Goal: Information Seeking & Learning: Learn about a topic

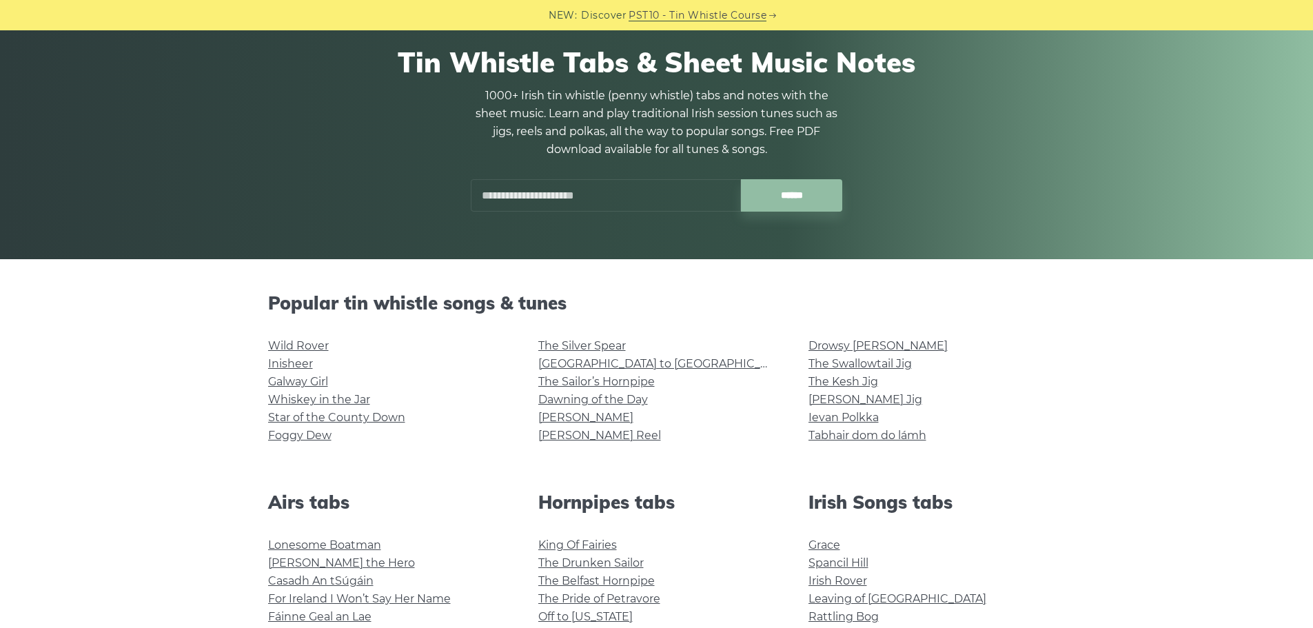
scroll to position [100, 0]
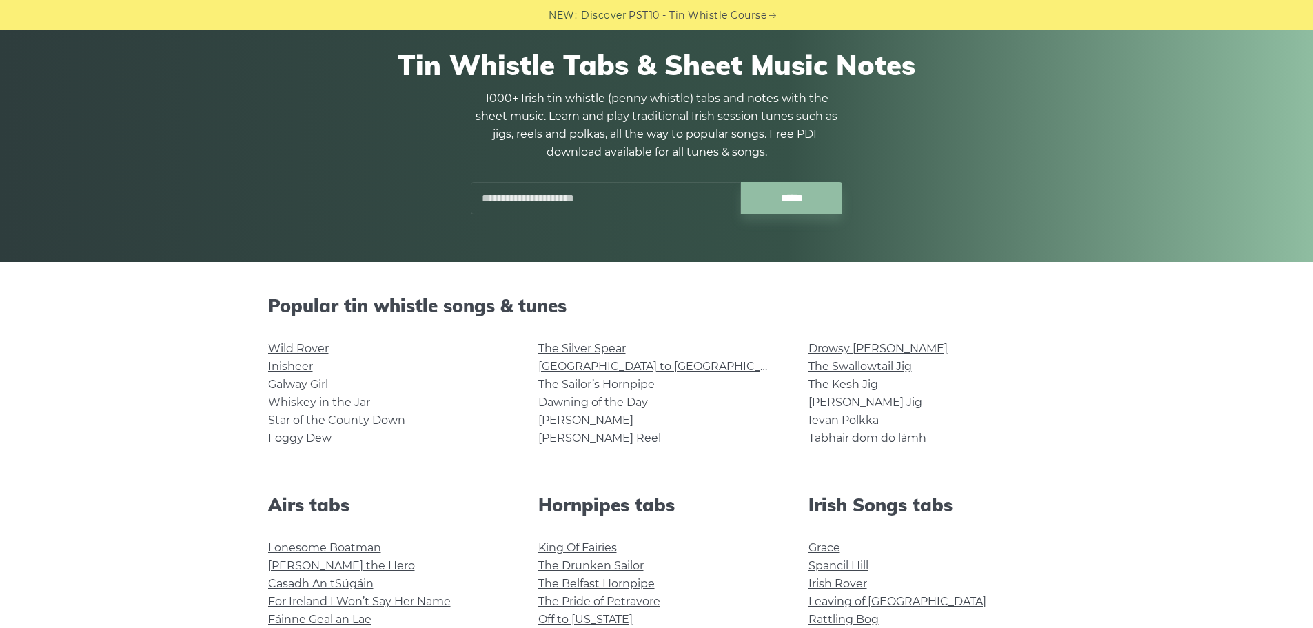
click at [527, 193] on input "text" at bounding box center [606, 198] width 270 height 32
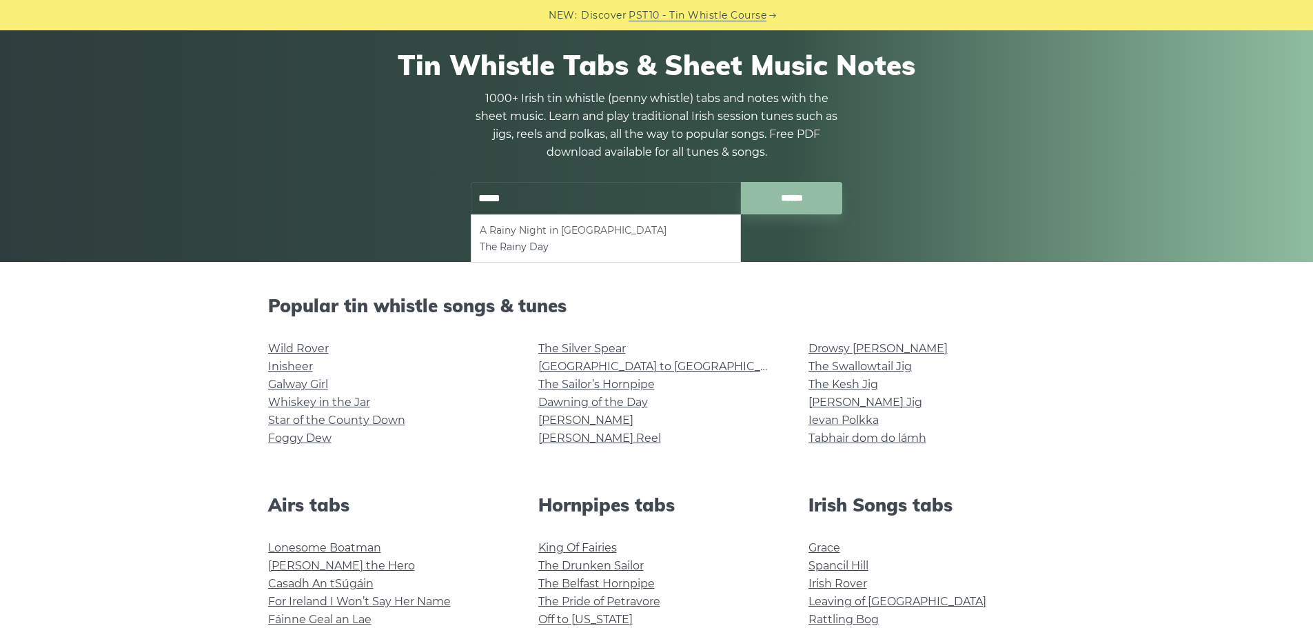
click at [529, 235] on li "A Rainy Night in [GEOGRAPHIC_DATA]" at bounding box center [606, 230] width 252 height 17
type input "**********"
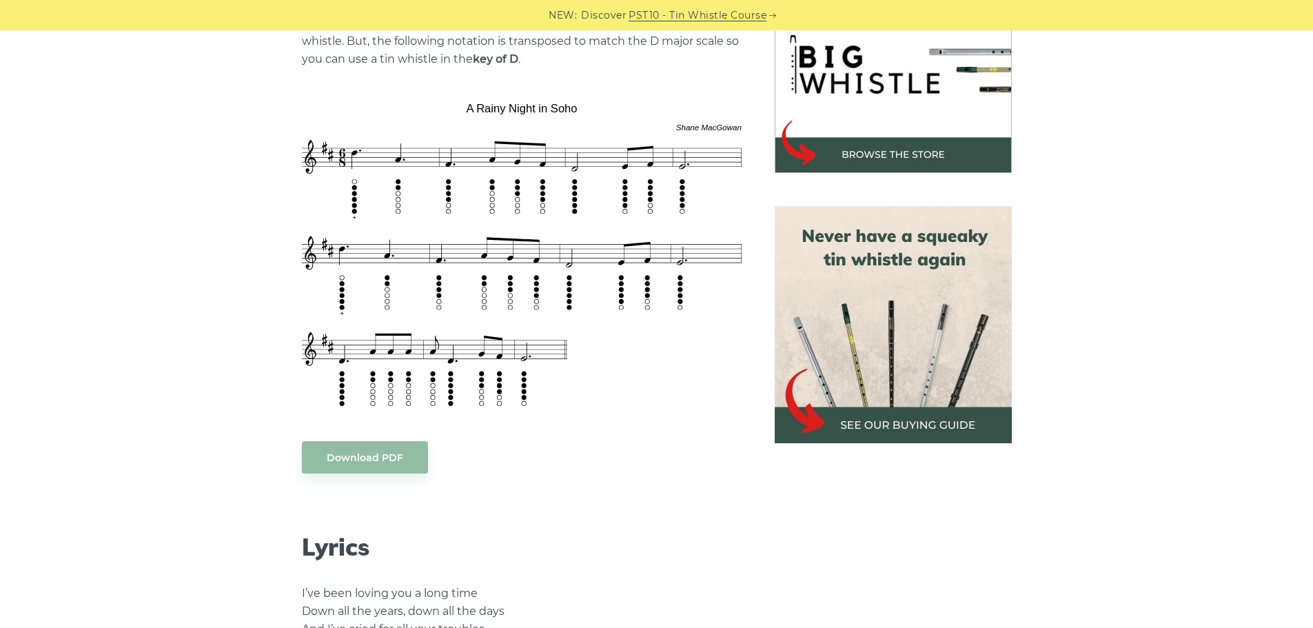
scroll to position [444, 0]
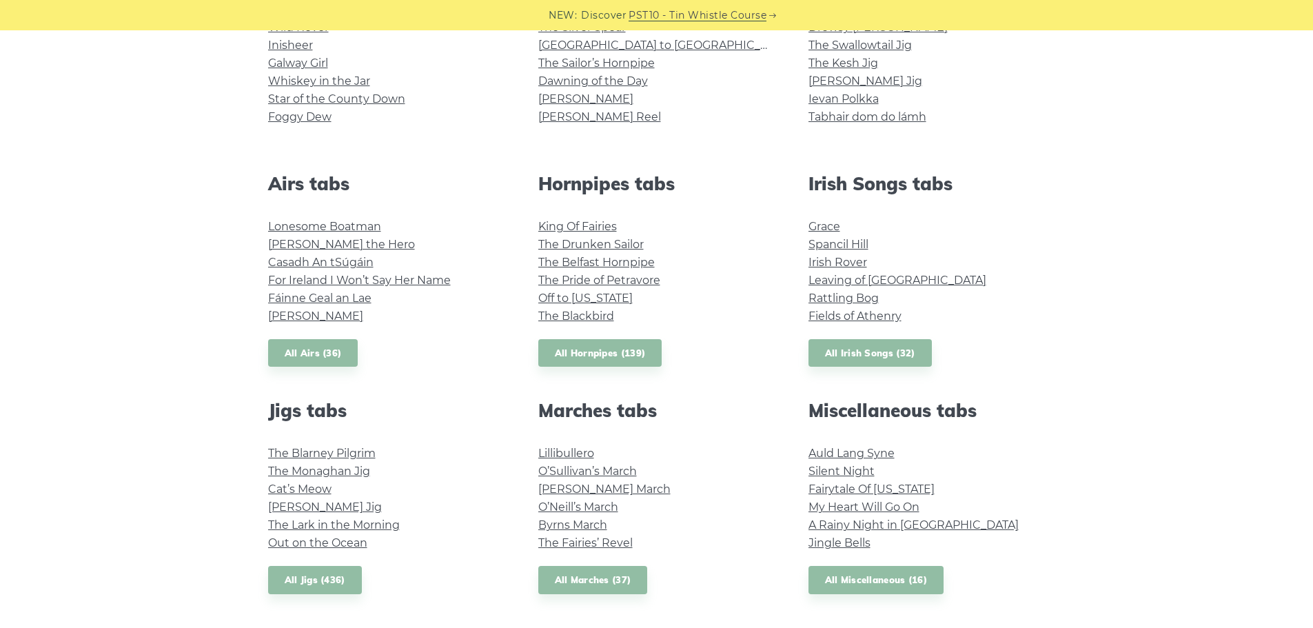
scroll to position [424, 0]
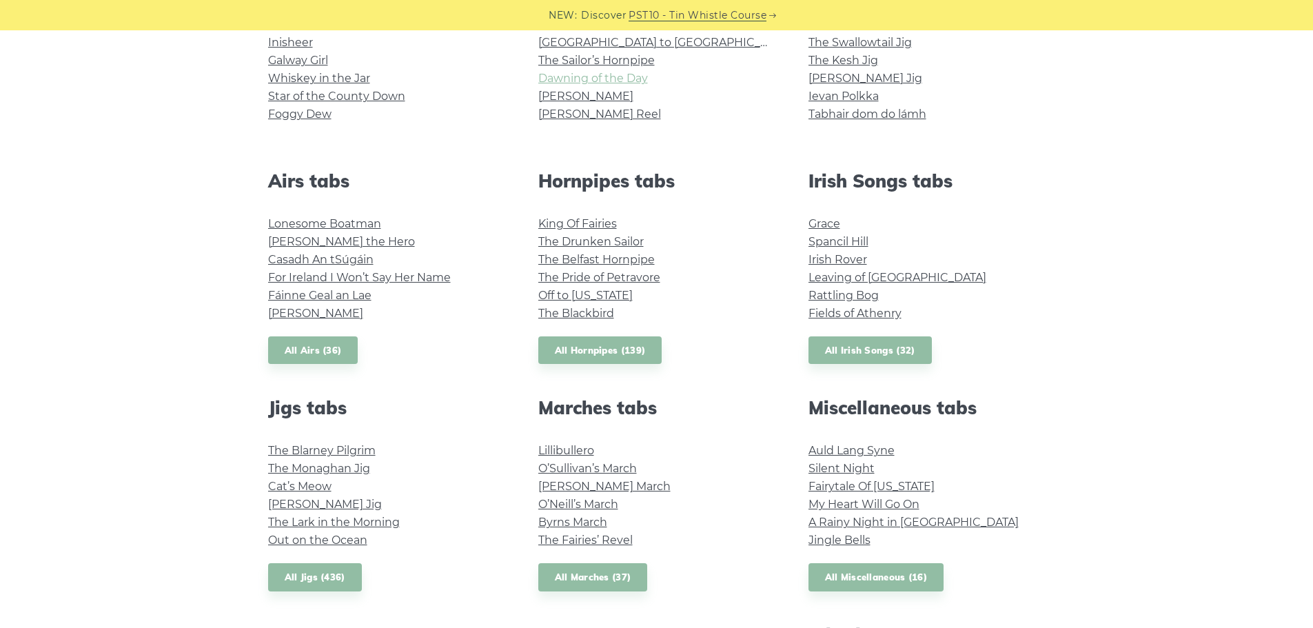
click at [618, 84] on link "Dawning of the Day" at bounding box center [593, 78] width 110 height 13
click at [906, 575] on link "All Miscellaneous (16)" at bounding box center [876, 577] width 136 height 28
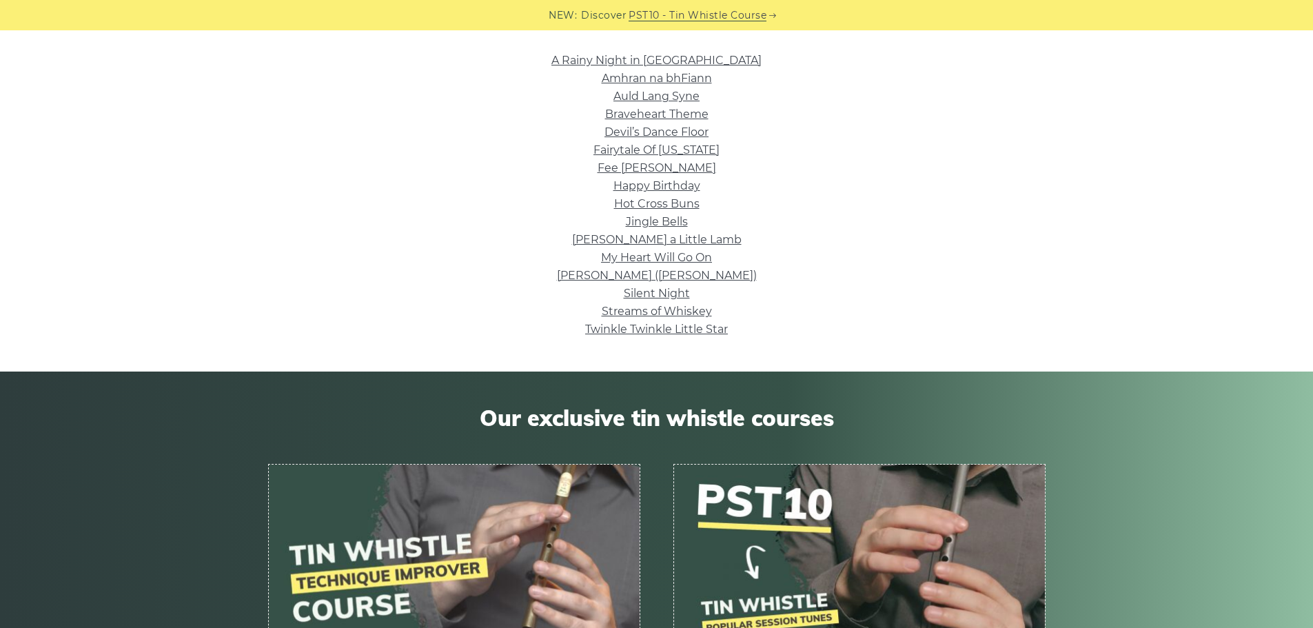
scroll to position [341, 0]
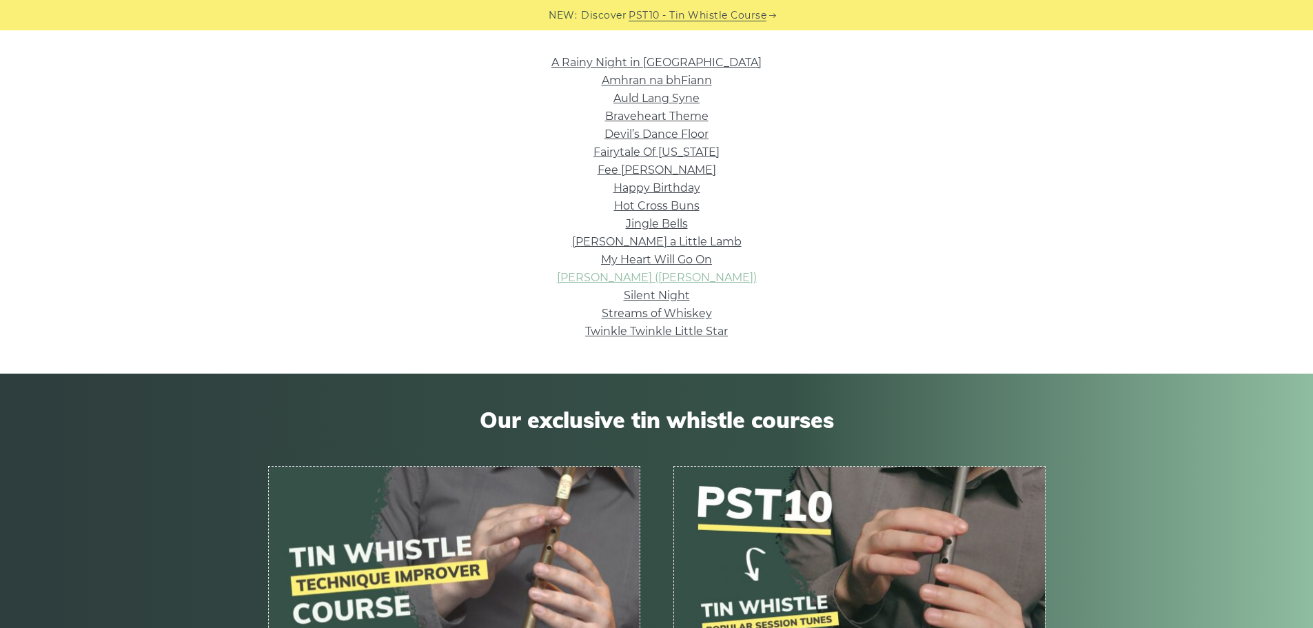
click at [641, 277] on link "[PERSON_NAME] ([PERSON_NAME])" at bounding box center [657, 277] width 200 height 13
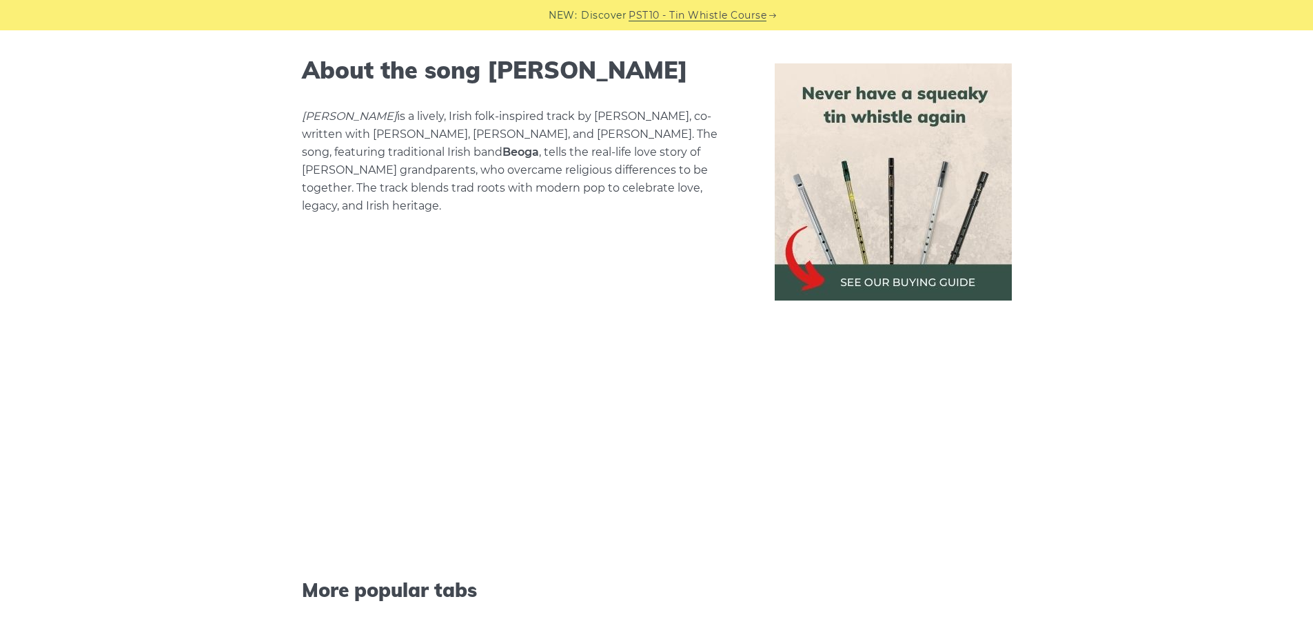
scroll to position [1055, 0]
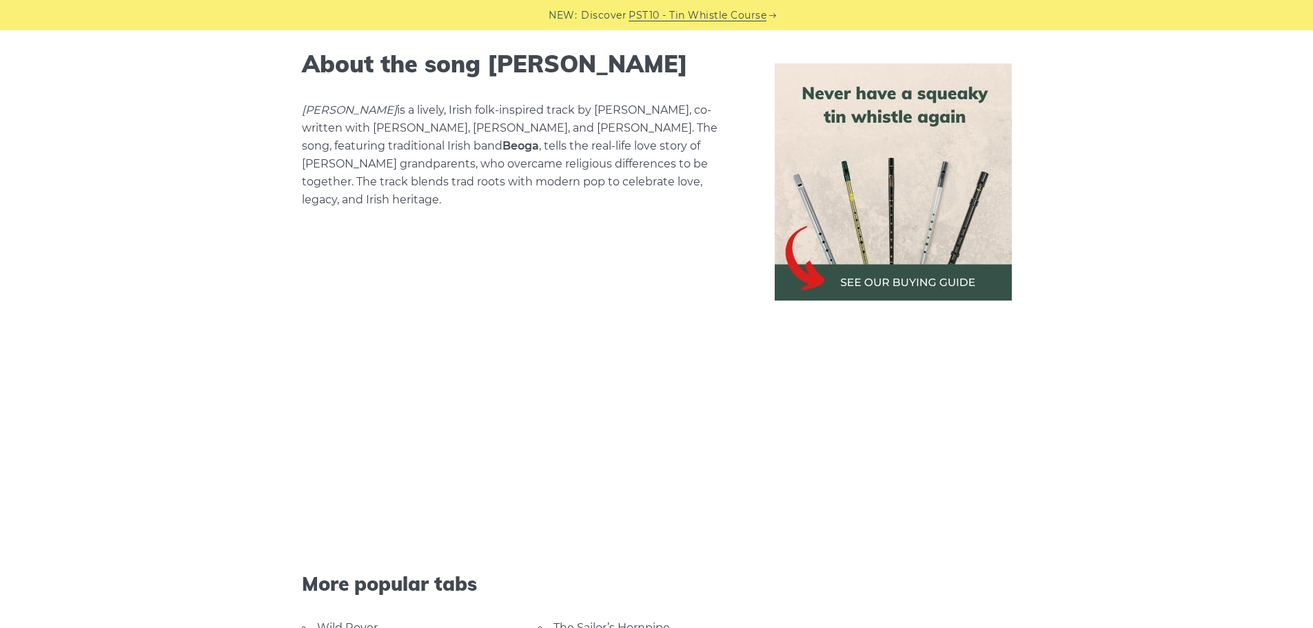
drag, startPoint x: 1311, startPoint y: 323, endPoint x: 1308, endPoint y: 399, distance: 75.9
click at [1308, 399] on div "Sheet music notes and tab to play Nancy Mulligan on a tin whistle (penny whistl…" at bounding box center [656, 140] width 1313 height 1601
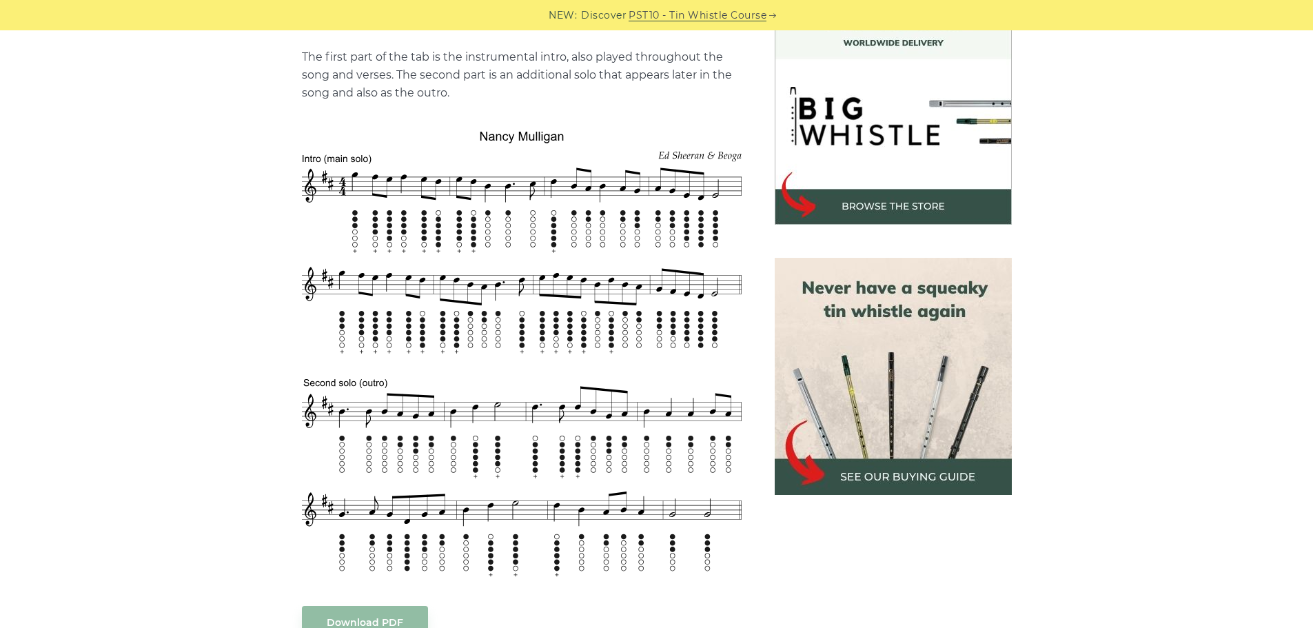
scroll to position [199, 0]
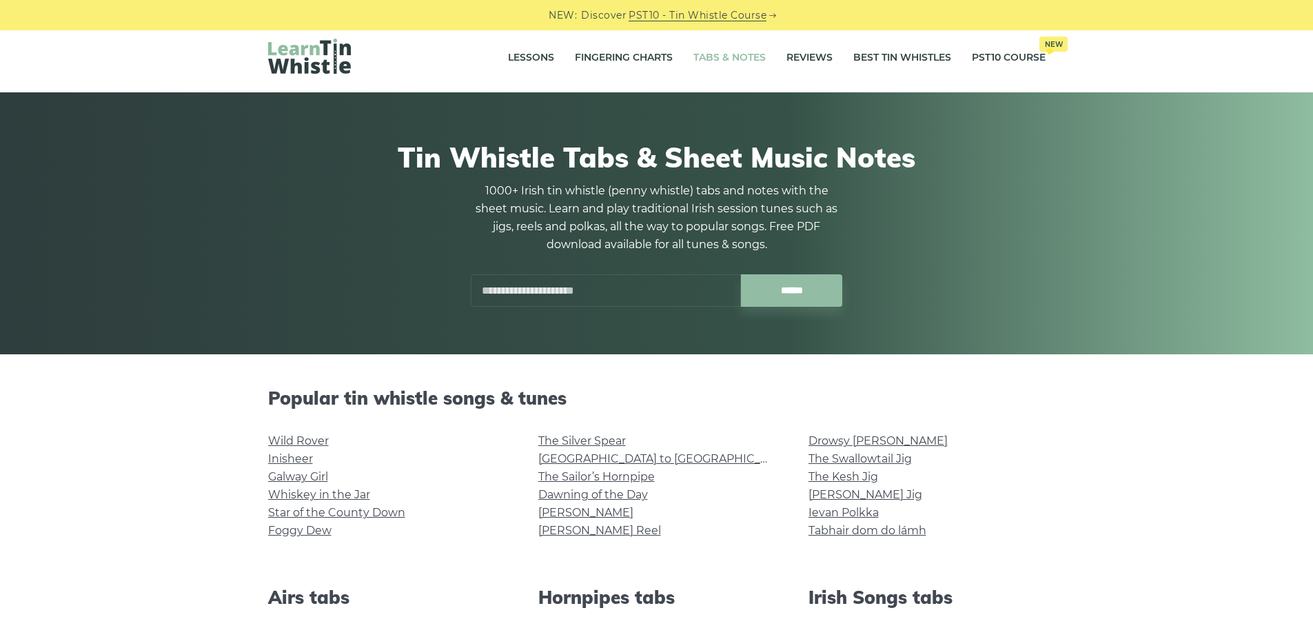
scroll to position [5, 0]
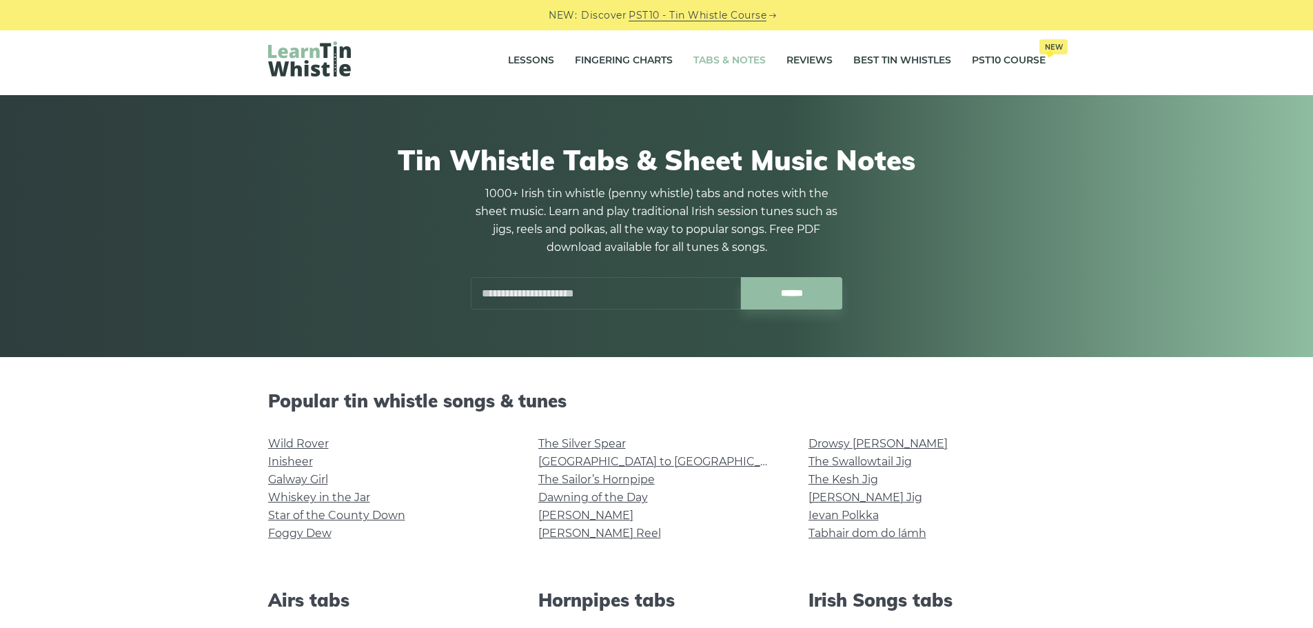
click at [501, 297] on input "text" at bounding box center [606, 293] width 270 height 32
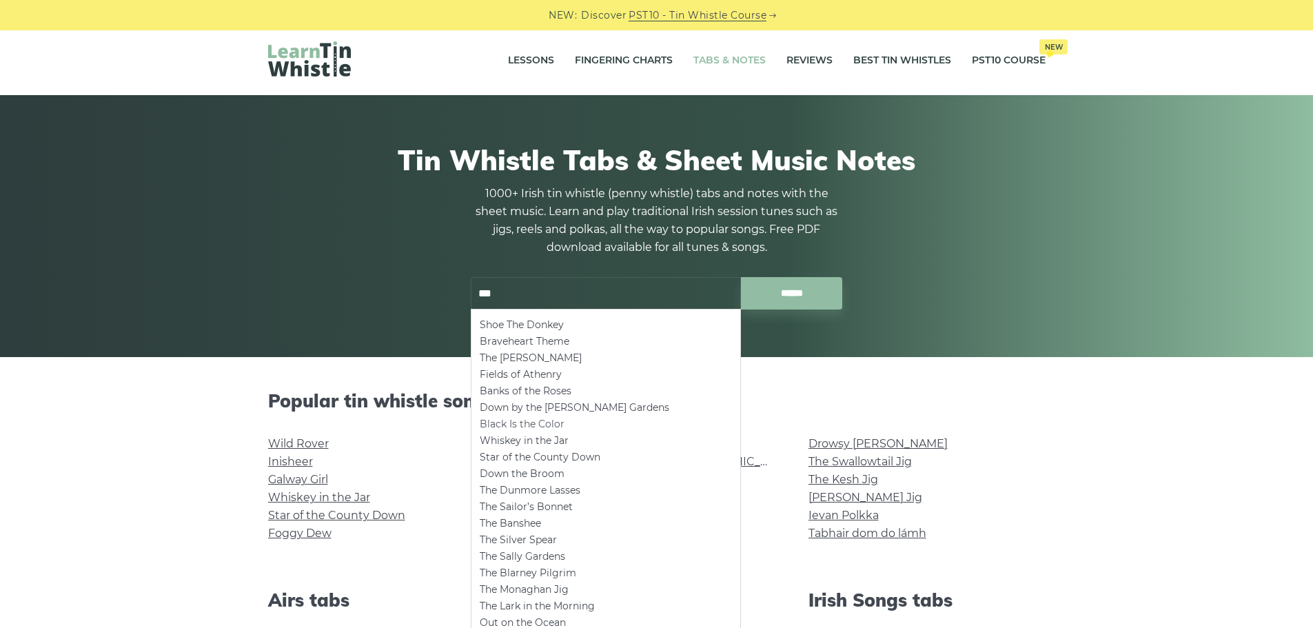
click at [529, 425] on li "Black Is the Color" at bounding box center [606, 424] width 252 height 17
type input "**********"
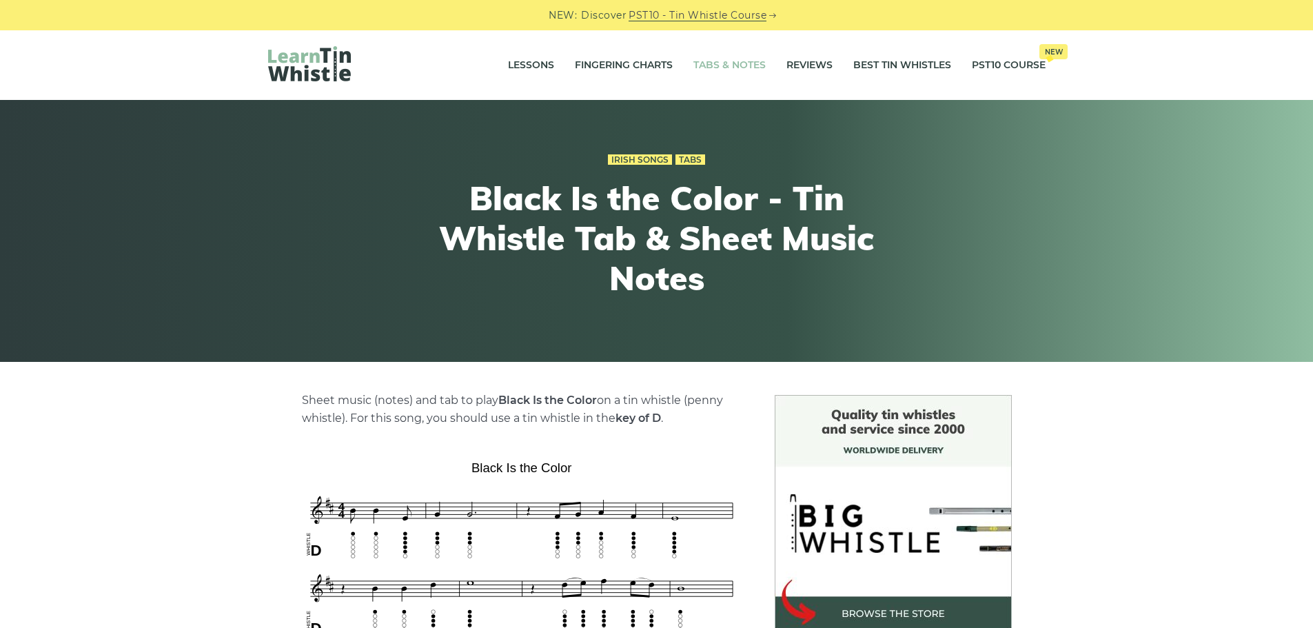
click at [697, 64] on link "Tabs & Notes" at bounding box center [729, 65] width 72 height 34
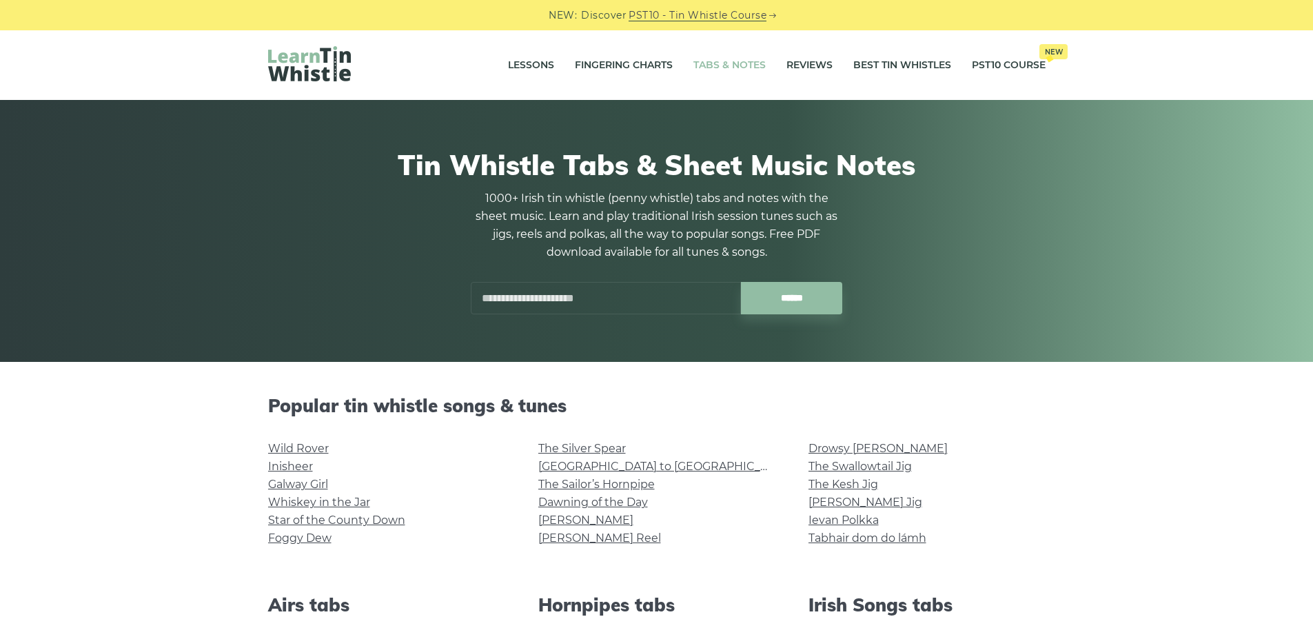
click at [551, 296] on input "text" at bounding box center [606, 298] width 270 height 32
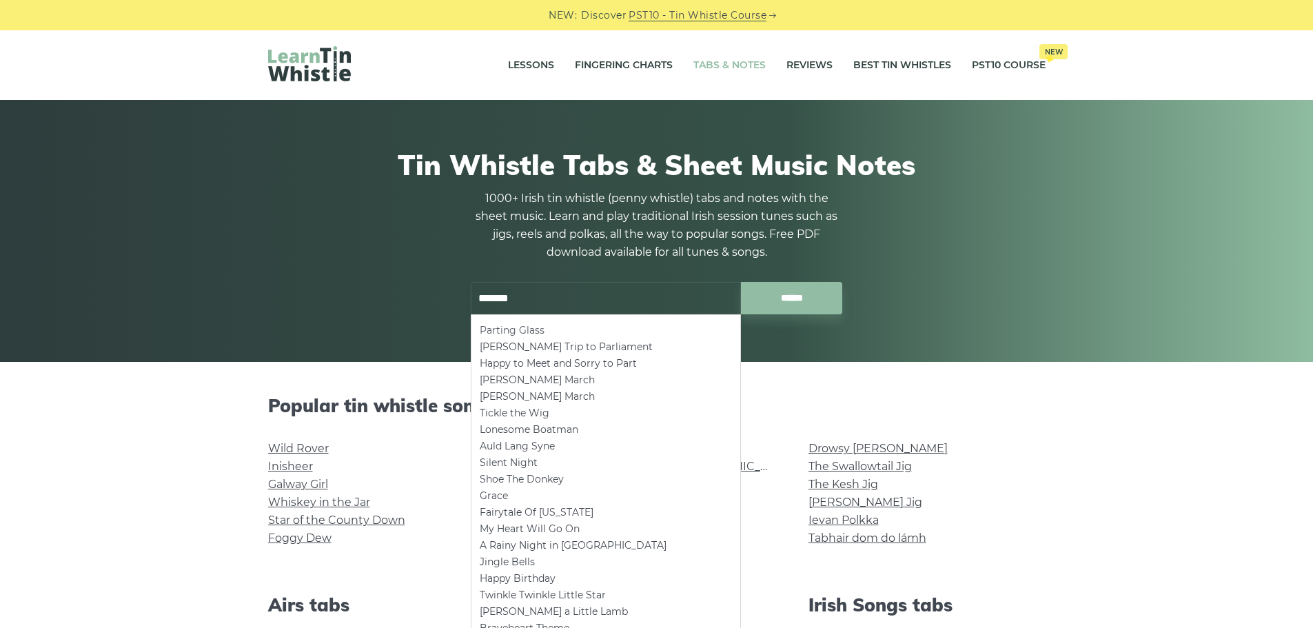
click at [530, 331] on li "Parting Glass" at bounding box center [606, 330] width 252 height 17
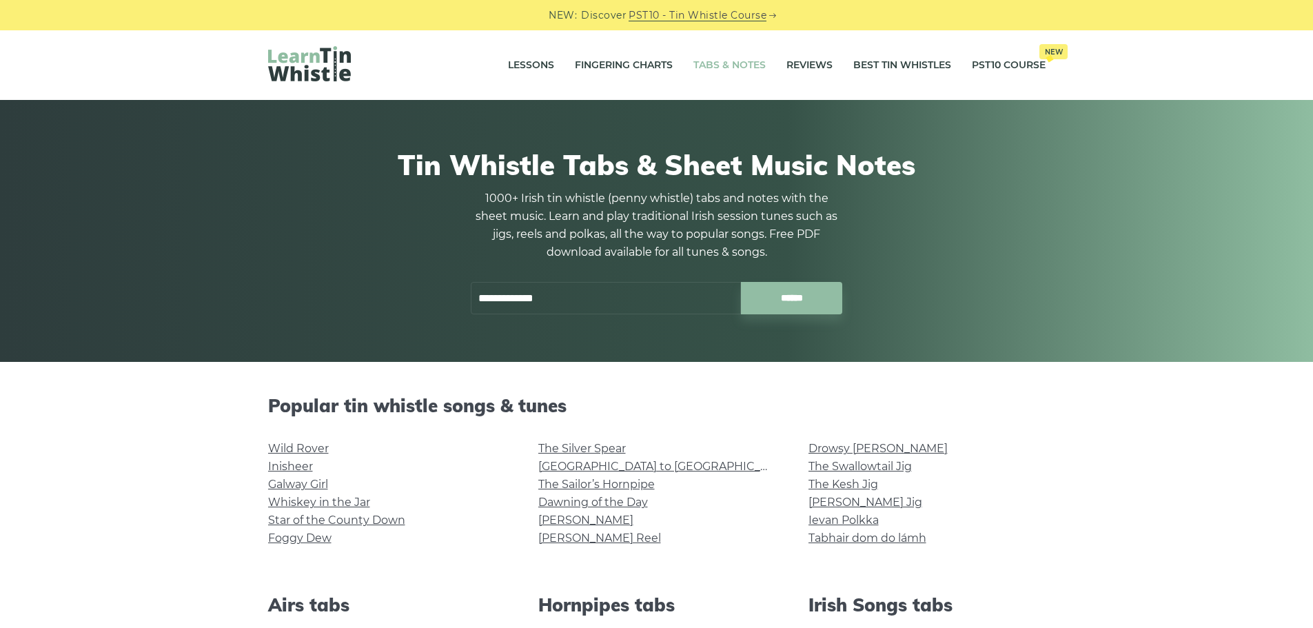
type input "**********"
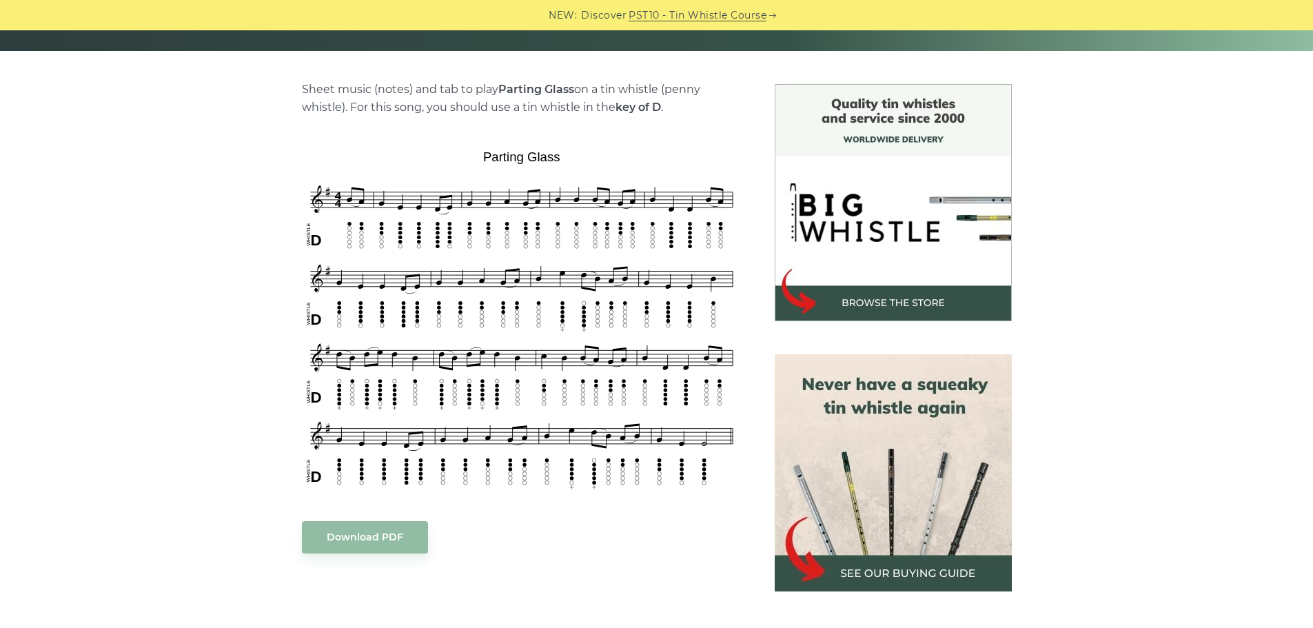
scroll to position [316, 0]
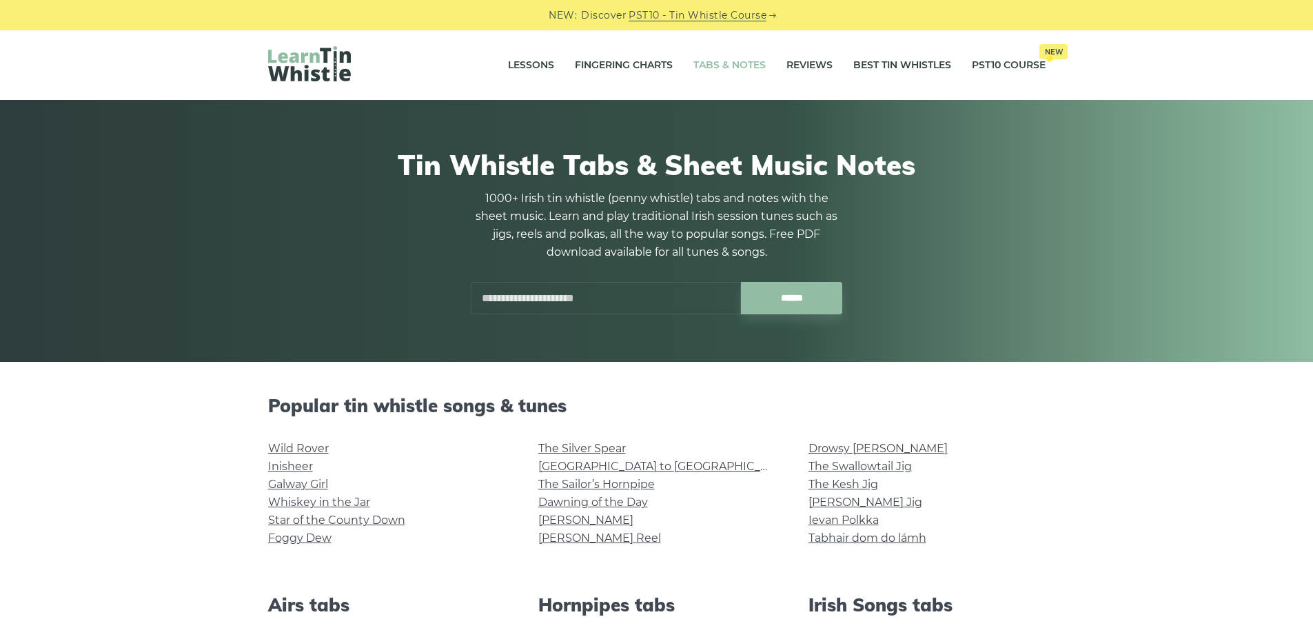
click at [494, 306] on input "text" at bounding box center [606, 298] width 270 height 32
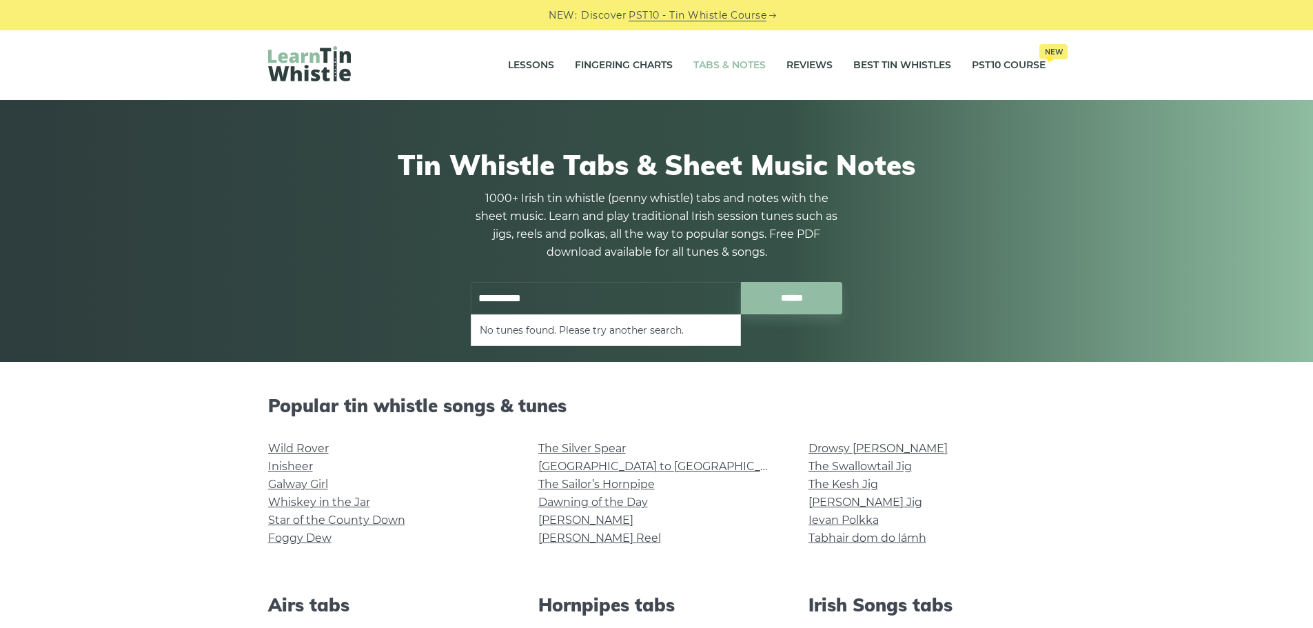
type input "**********"
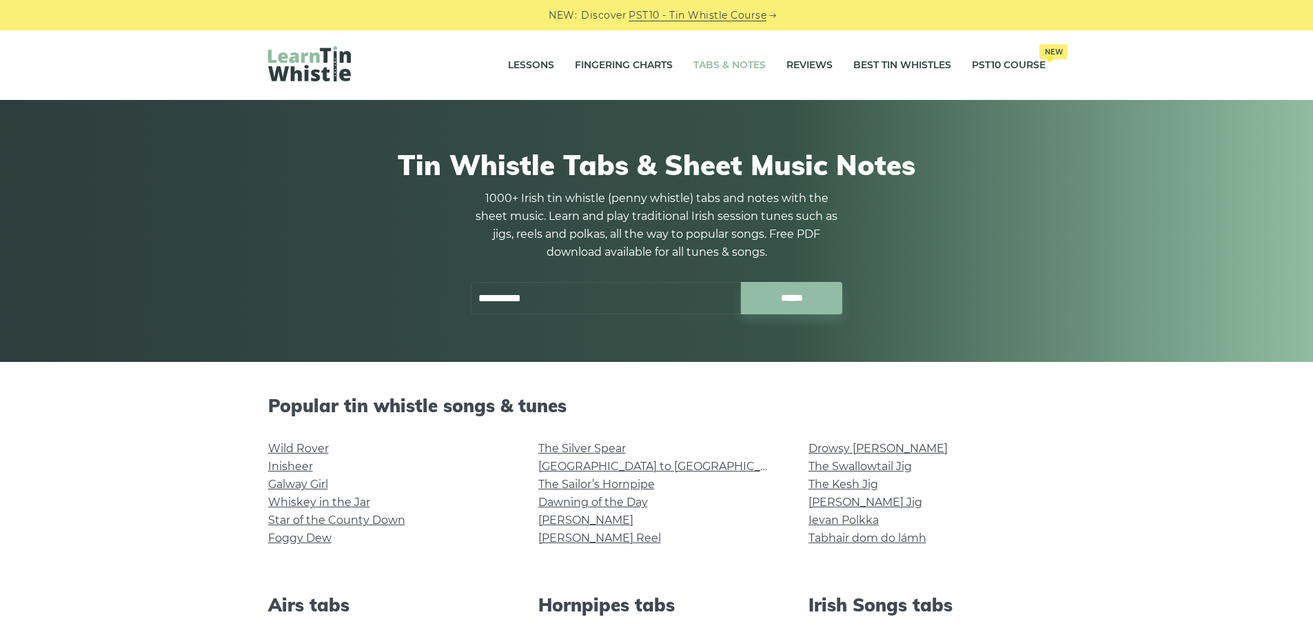
click at [801, 280] on div "**********" at bounding box center [657, 252] width 372 height 125
click at [800, 297] on input "******" at bounding box center [791, 298] width 101 height 32
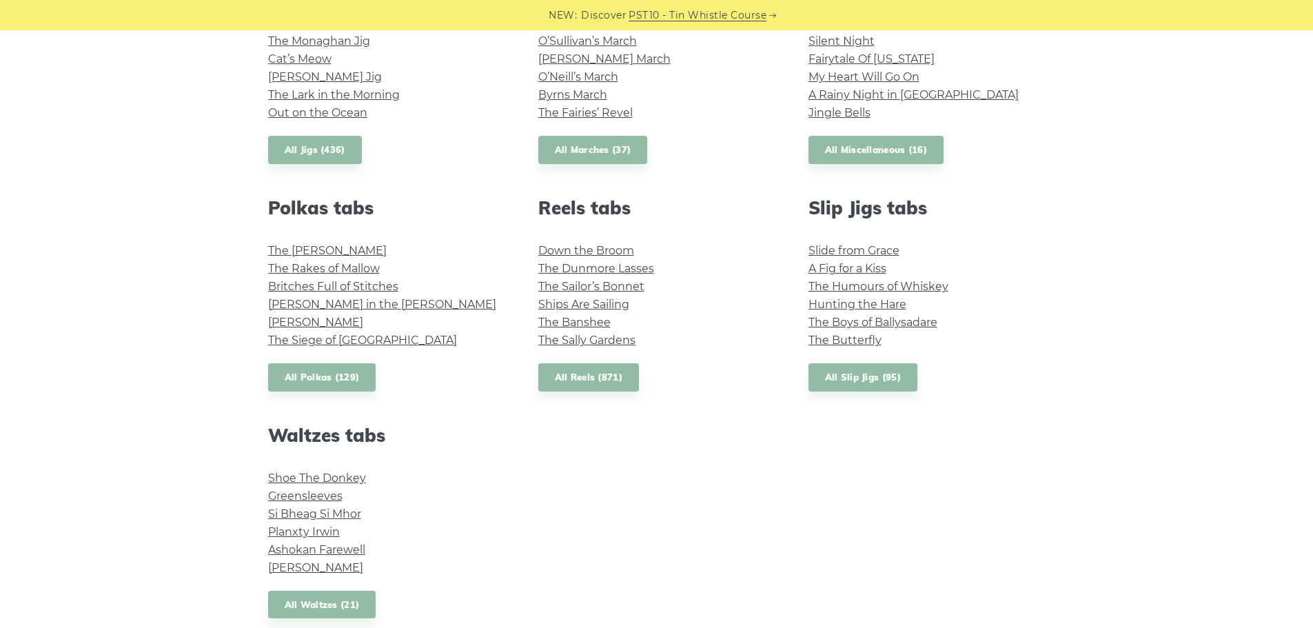
scroll to position [906, 0]
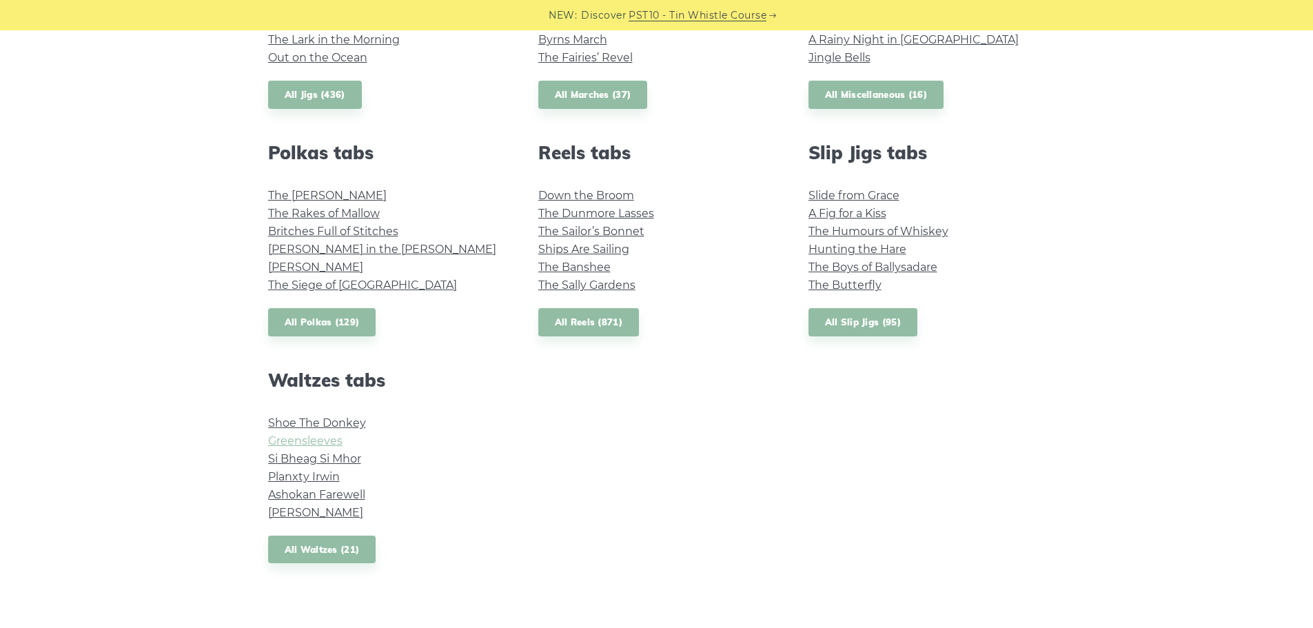
click at [293, 441] on link "Greensleeves" at bounding box center [305, 440] width 74 height 13
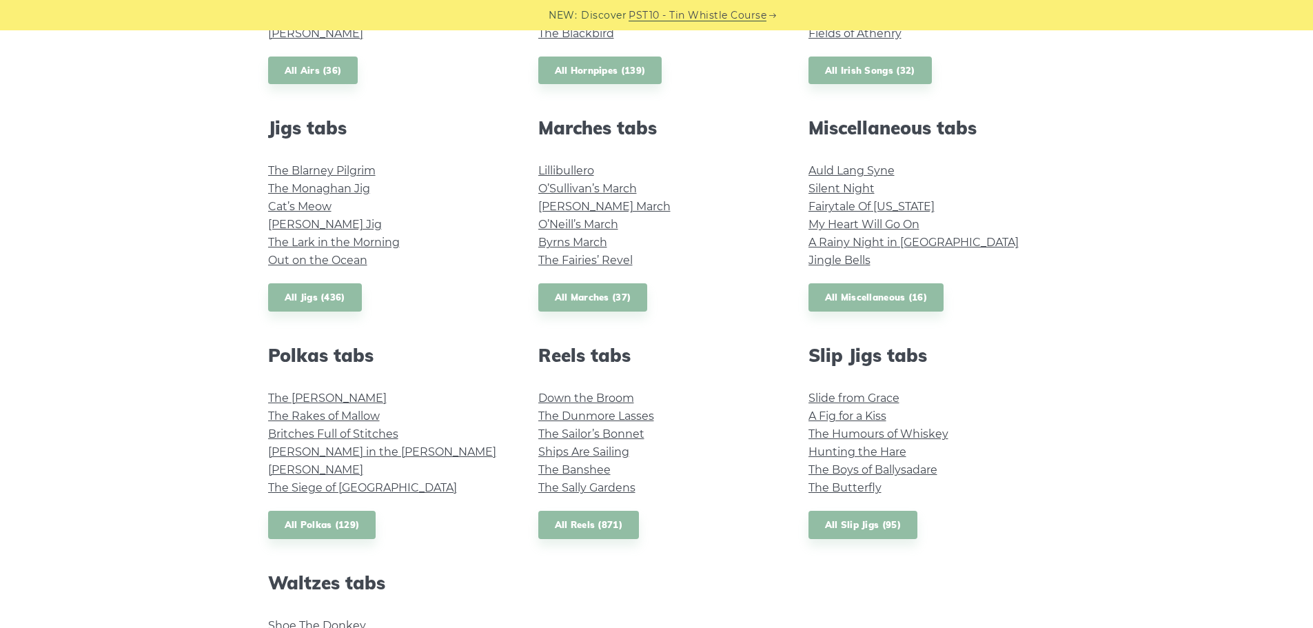
scroll to position [701, 0]
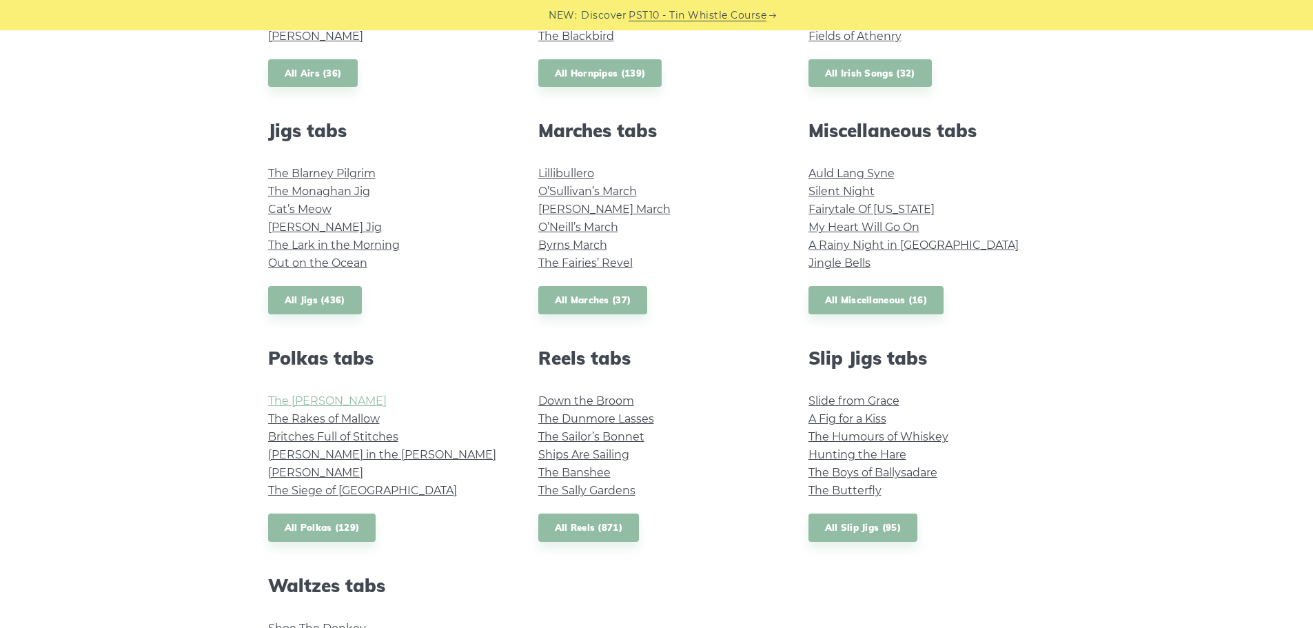
click at [309, 394] on link "The [PERSON_NAME]" at bounding box center [327, 400] width 119 height 13
